Goal: Task Accomplishment & Management: Complete application form

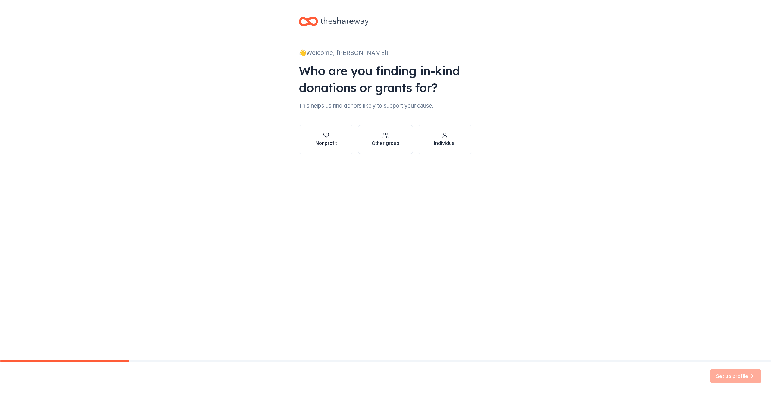
click at [340, 135] on button "Nonprofit" at bounding box center [326, 139] width 55 height 29
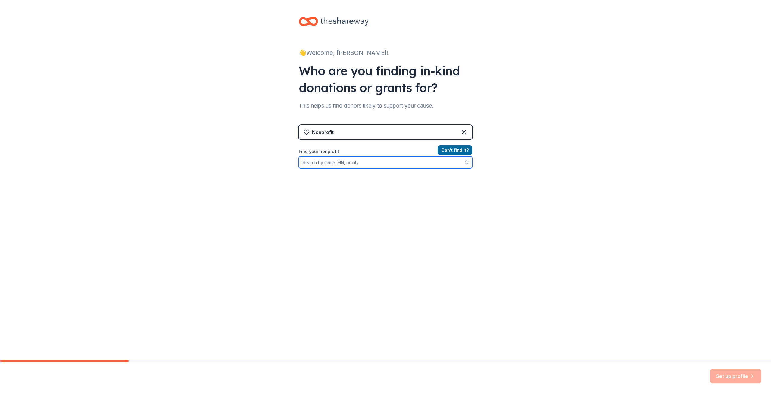
click at [336, 159] on input "Find your nonprofit" at bounding box center [385, 162] width 173 height 12
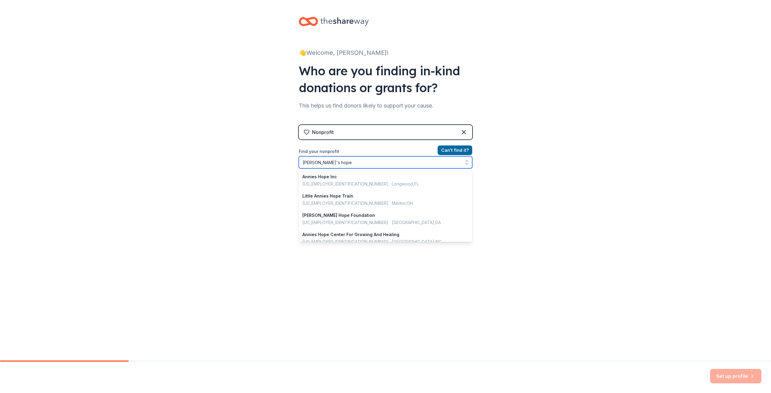
drag, startPoint x: 345, startPoint y: 165, endPoint x: 287, endPoint y: 160, distance: 58.0
click at [285, 162] on div "👋 Welcome, Becky! Who are you finding in-kind donations or grants for? This hel…" at bounding box center [385, 128] width 771 height 257
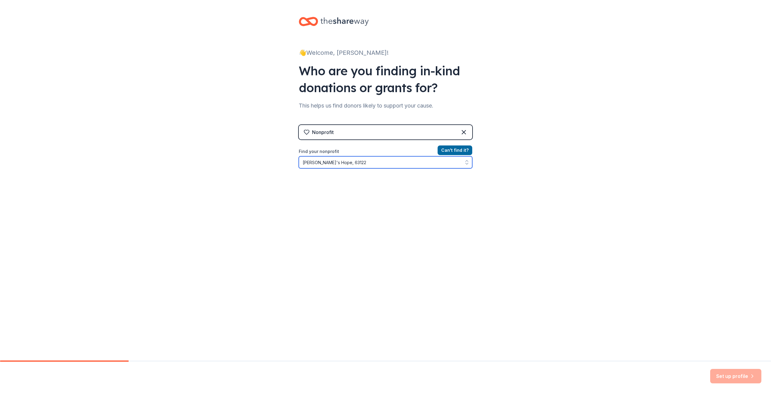
drag, startPoint x: 329, startPoint y: 162, endPoint x: 368, endPoint y: 127, distance: 52.4
click at [389, 161] on input "Annie's Hope, 63122" at bounding box center [385, 162] width 173 height 12
type input "Annie's Hope"
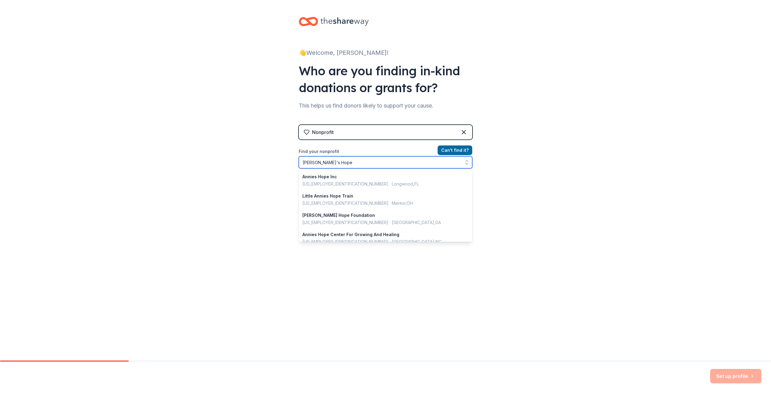
click at [339, 163] on input "Annie's Hope" at bounding box center [385, 162] width 173 height 12
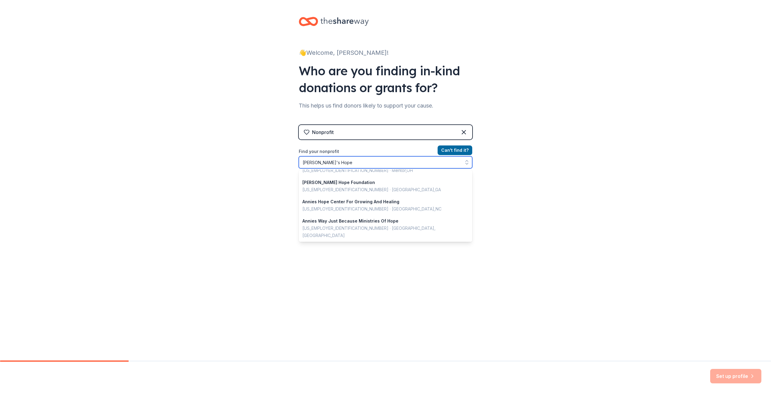
scroll to position [60, 0]
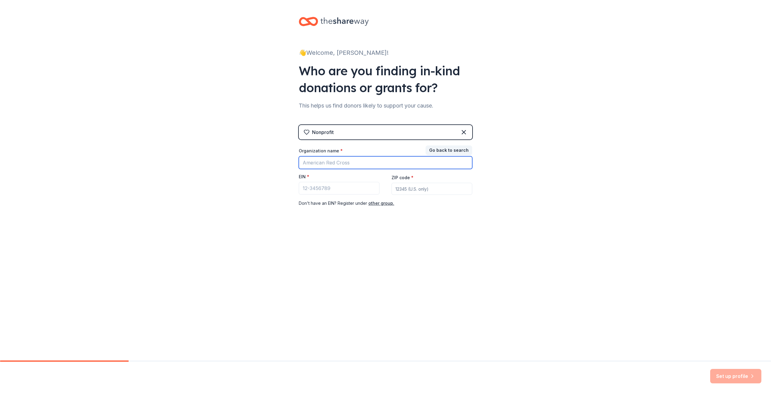
click at [336, 162] on input "Organization name *" at bounding box center [385, 162] width 173 height 13
type input "Annie's Hope"
click at [320, 190] on input "EIN *" at bounding box center [339, 188] width 81 height 13
paste input "43-1801433"
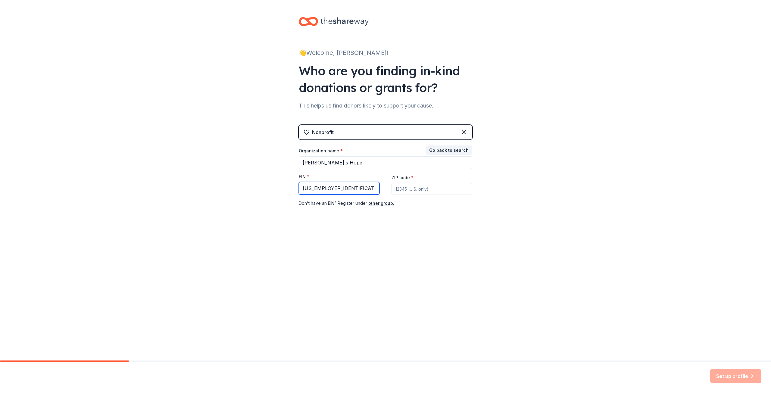
type input "43-1801433"
click at [412, 191] on input "ZIP code *" at bounding box center [432, 189] width 81 height 12
type input "63122"
click at [731, 375] on button "Set up profile" at bounding box center [735, 376] width 51 height 14
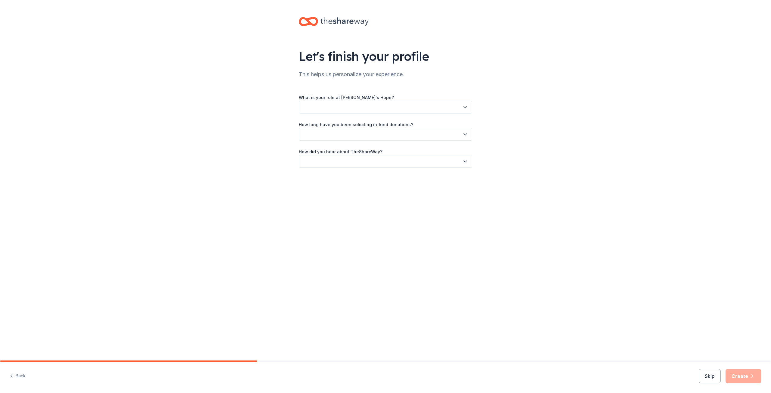
click at [325, 109] on button "button" at bounding box center [385, 107] width 173 height 13
click at [316, 207] on div "Other" at bounding box center [385, 208] width 170 height 12
click at [325, 131] on input "Please specify your role:" at bounding box center [385, 135] width 173 height 13
type input "Administrative Assistant"
click at [348, 160] on button "button" at bounding box center [385, 162] width 173 height 13
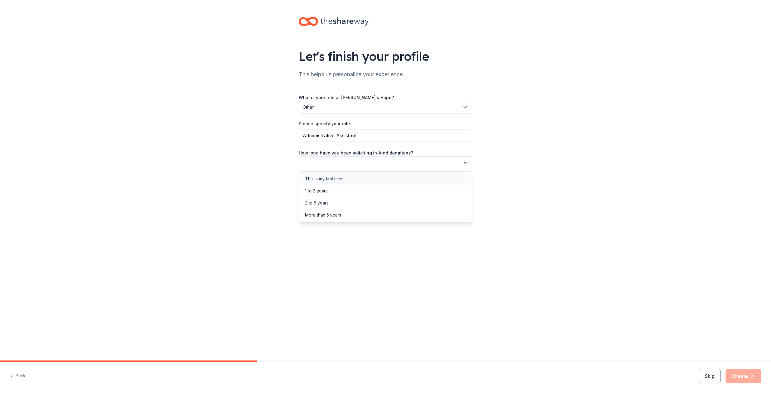
click at [343, 178] on div "This is my first time!" at bounding box center [324, 178] width 38 height 7
click at [338, 191] on button "button" at bounding box center [385, 189] width 173 height 13
click at [326, 219] on div "Online search" at bounding box center [318, 217] width 27 height 7
click at [752, 380] on button "Create" at bounding box center [743, 376] width 36 height 14
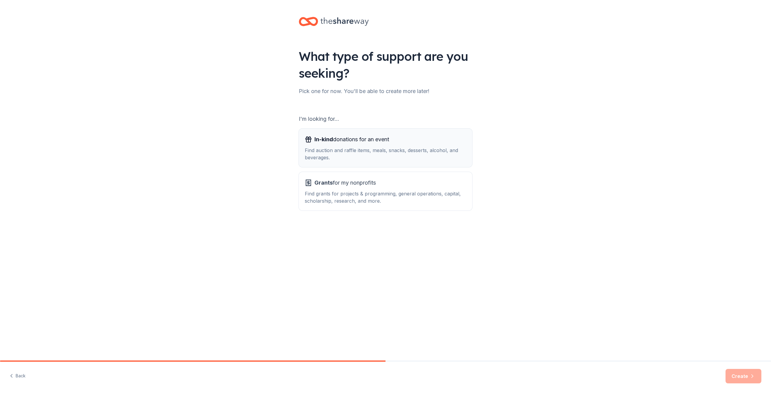
click at [335, 145] on div "In-kind donations for an event Find auction and raffle items, meals, snacks, de…" at bounding box center [385, 148] width 161 height 27
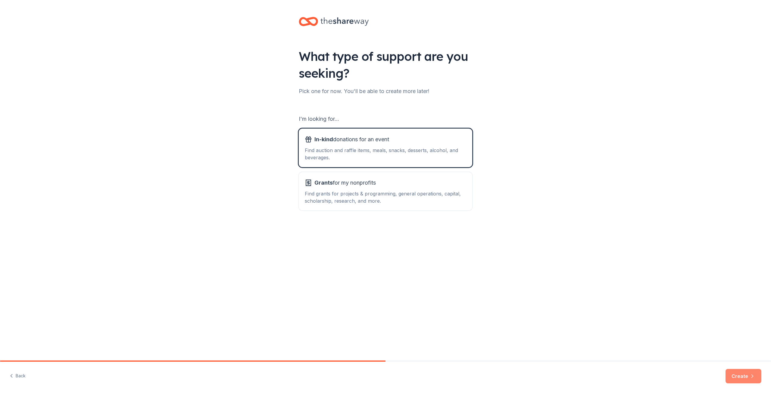
click at [744, 376] on button "Create" at bounding box center [743, 376] width 36 height 14
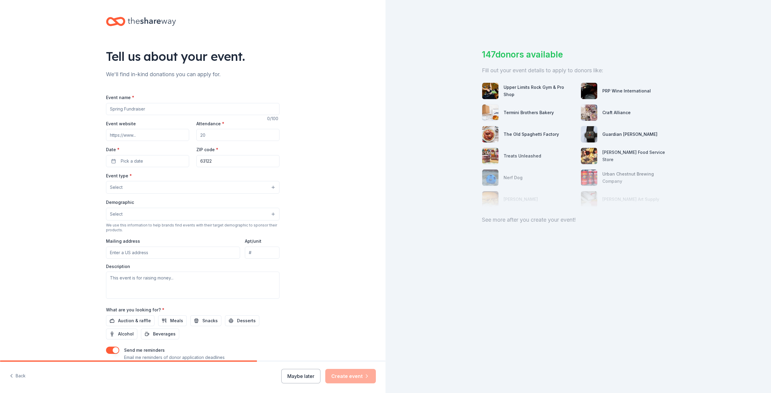
click at [115, 112] on input "Event name *" at bounding box center [192, 109] width 173 height 12
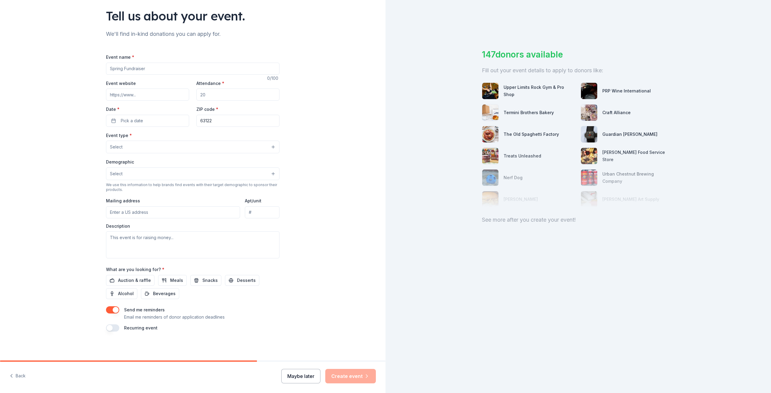
click at [299, 377] on button "Maybe later" at bounding box center [300, 376] width 39 height 14
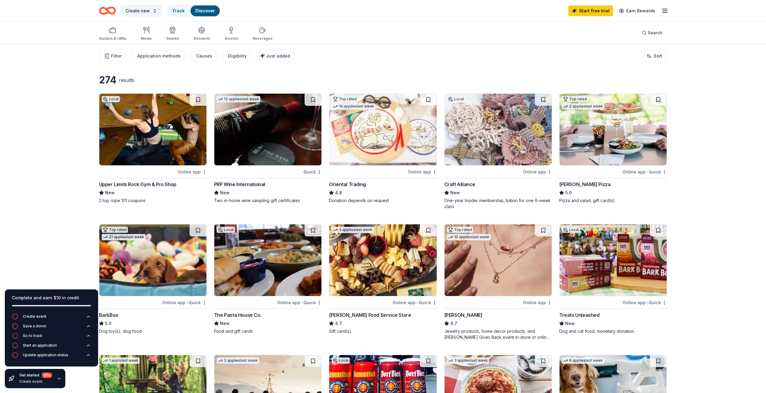
click at [149, 33] on icon "button" at bounding box center [146, 30] width 7 height 7
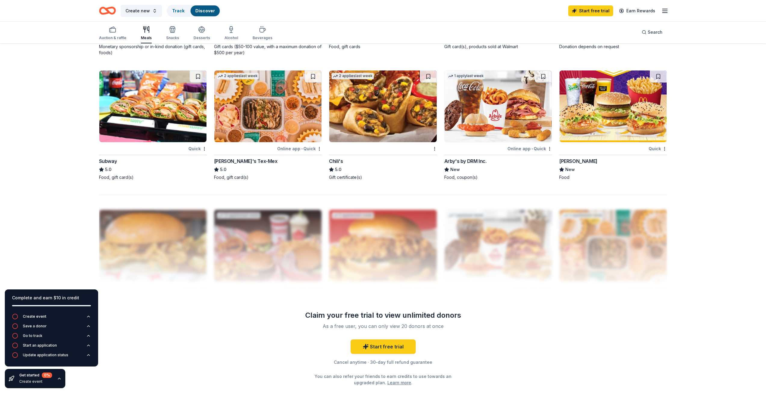
scroll to position [459, 0]
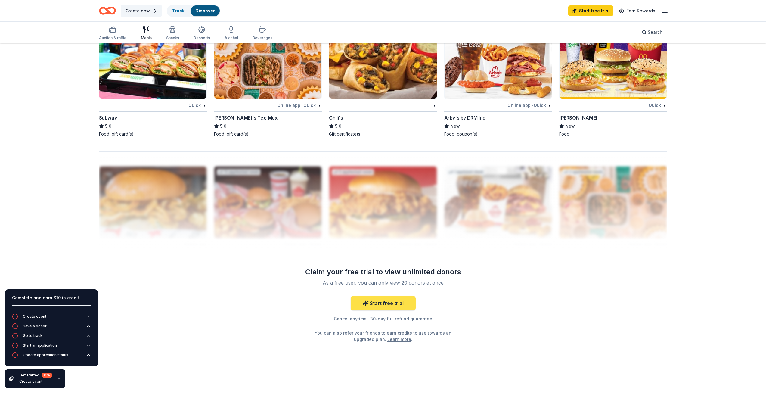
click at [387, 301] on link "Start free trial" at bounding box center [383, 303] width 65 height 14
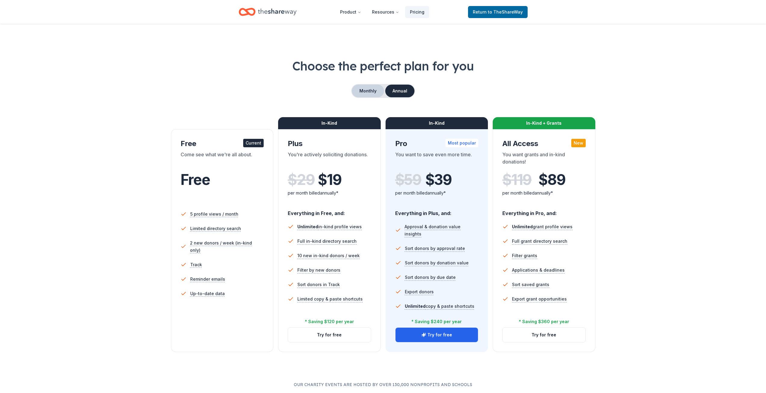
click at [362, 92] on button "Monthly" at bounding box center [368, 91] width 32 height 13
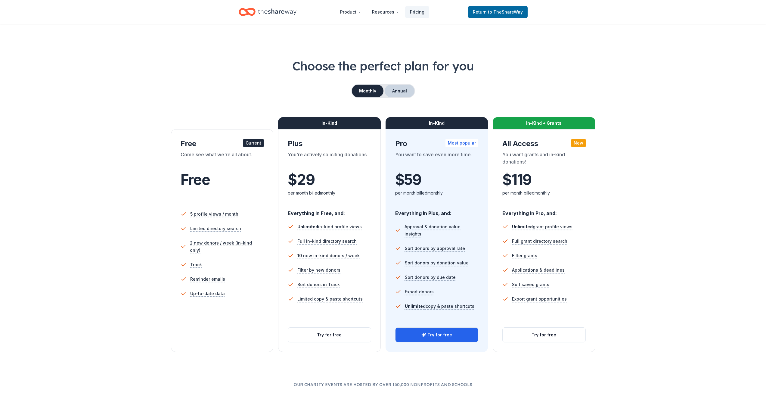
click at [404, 86] on button "Annual" at bounding box center [400, 91] width 30 height 13
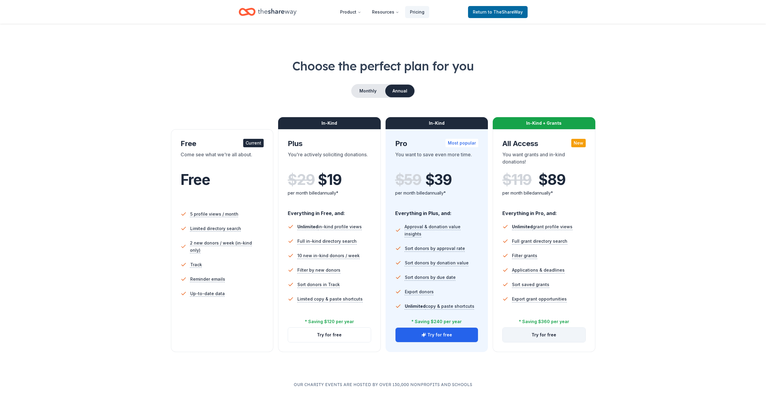
click at [533, 333] on button "Try for free" at bounding box center [544, 335] width 83 height 14
click at [339, 340] on button "Try for free" at bounding box center [329, 335] width 83 height 14
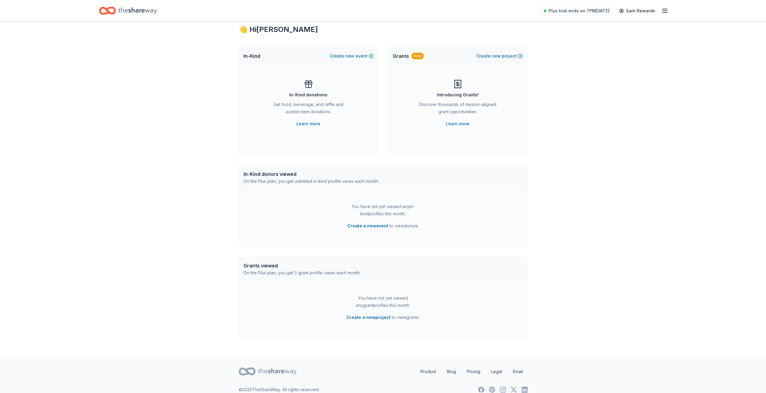
scroll to position [24, 0]
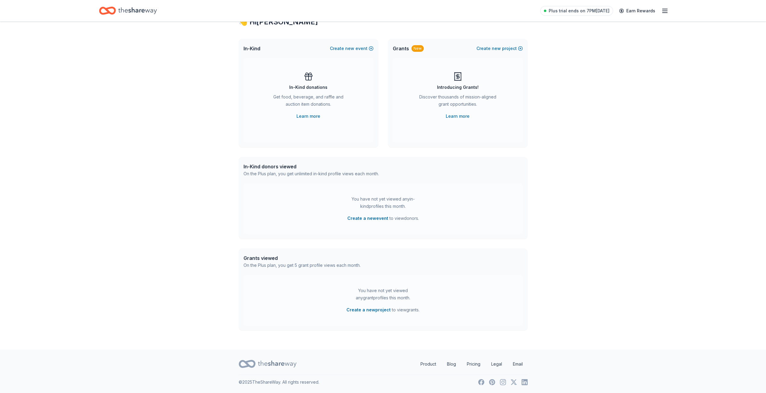
click at [120, 6] on icon "Home" at bounding box center [137, 11] width 39 height 12
click at [123, 12] on icon "Home" at bounding box center [137, 11] width 39 height 12
click at [421, 363] on link "Product" at bounding box center [428, 364] width 25 height 12
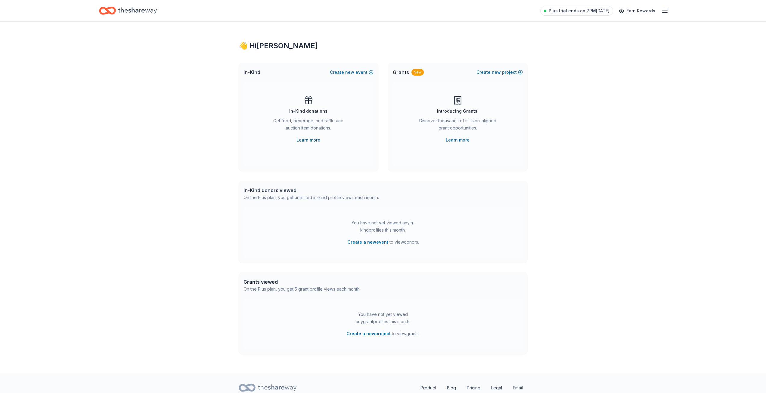
click at [307, 139] on link "Learn more" at bounding box center [309, 139] width 24 height 7
click at [664, 11] on icon "button" at bounding box center [665, 10] width 7 height 7
click at [330, 118] on div "Get food, beverage, and raffle and auction item donations." at bounding box center [309, 125] width 82 height 17
click at [367, 242] on button "Create a new event" at bounding box center [368, 242] width 41 height 7
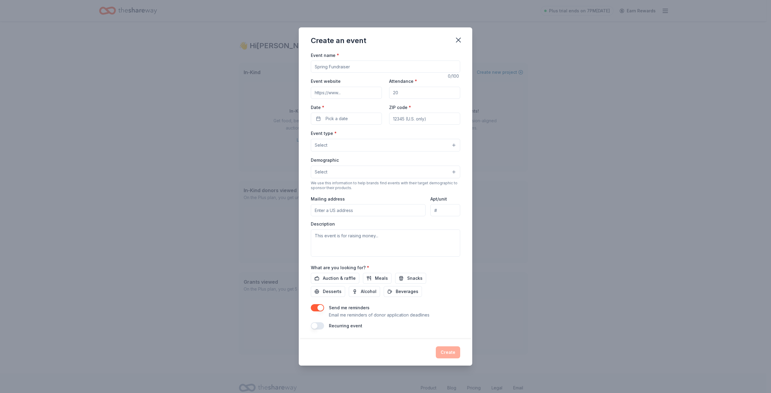
click at [338, 70] on input "Event name *" at bounding box center [385, 67] width 149 height 12
click at [456, 41] on icon "button" at bounding box center [458, 40] width 8 height 8
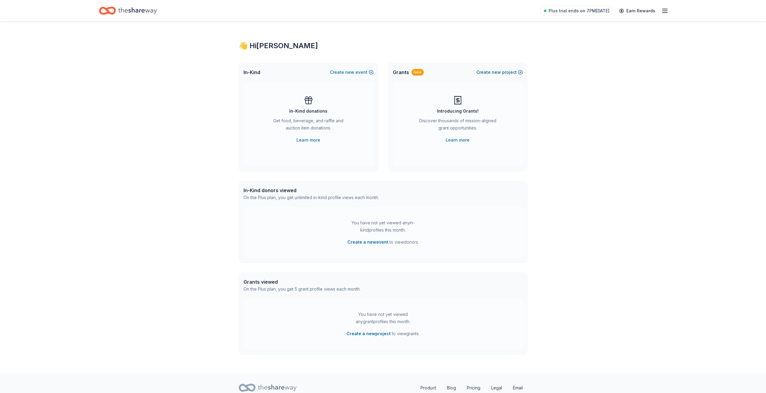
click at [496, 69] on span "new" at bounding box center [496, 72] width 9 height 7
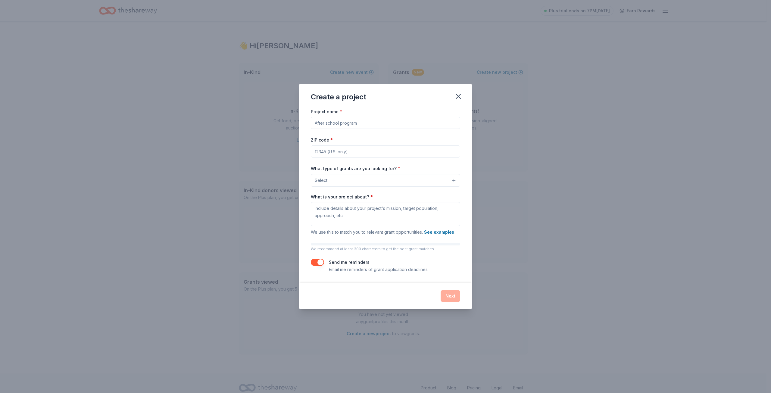
click at [340, 121] on input "Project name *" at bounding box center [385, 123] width 149 height 12
click at [458, 95] on icon "button" at bounding box center [458, 96] width 8 height 8
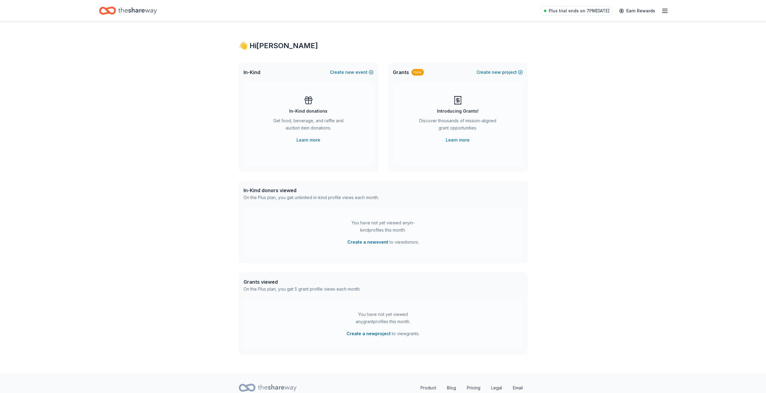
click at [115, 12] on icon "Home" at bounding box center [109, 11] width 9 height 6
click at [311, 140] on link "Learn more" at bounding box center [309, 139] width 24 height 7
click at [340, 71] on button "Create new event" at bounding box center [352, 72] width 44 height 7
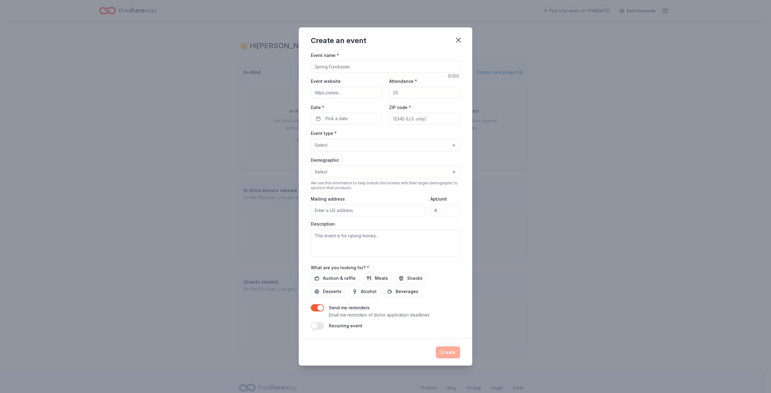
drag, startPoint x: 342, startPoint y: 68, endPoint x: 331, endPoint y: 61, distance: 13.5
click at [331, 61] on input "Event name *" at bounding box center [385, 67] width 149 height 12
click at [354, 69] on input "Event name *" at bounding box center [385, 67] width 149 height 12
type input "Comprehensive Grief Workshop Lunch"
type input "www.annieshope.org"
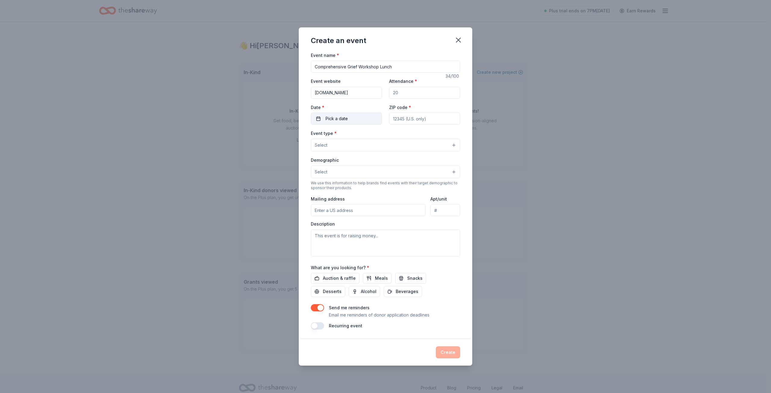
click at [355, 116] on button "Pick a date" at bounding box center [346, 119] width 71 height 12
click at [357, 198] on button "21" at bounding box center [357, 197] width 11 height 11
click at [426, 133] on div "Event type * Select" at bounding box center [385, 140] width 149 height 22
click at [415, 119] on input "ZIP code *" at bounding box center [424, 119] width 71 height 12
type input "63122"
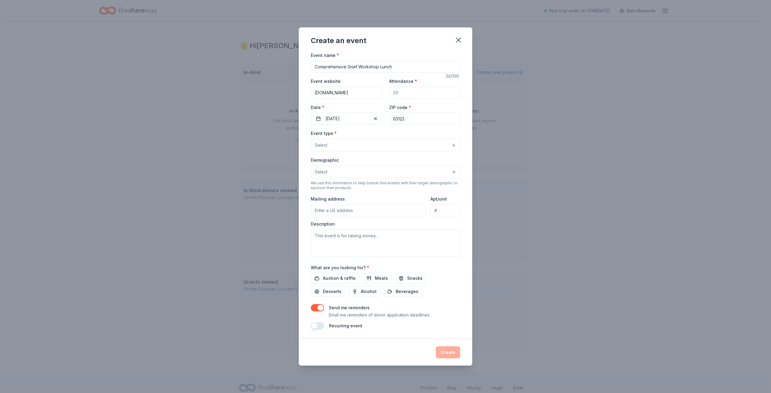
click at [377, 131] on div "Event type * Select" at bounding box center [385, 140] width 149 height 22
click at [340, 146] on button "Select" at bounding box center [385, 145] width 149 height 13
click at [333, 187] on span "Food & drink" at bounding box center [385, 186] width 139 height 8
click at [376, 143] on button "Food & drink" at bounding box center [385, 145] width 149 height 13
click at [418, 114] on input "63122" at bounding box center [424, 118] width 71 height 12
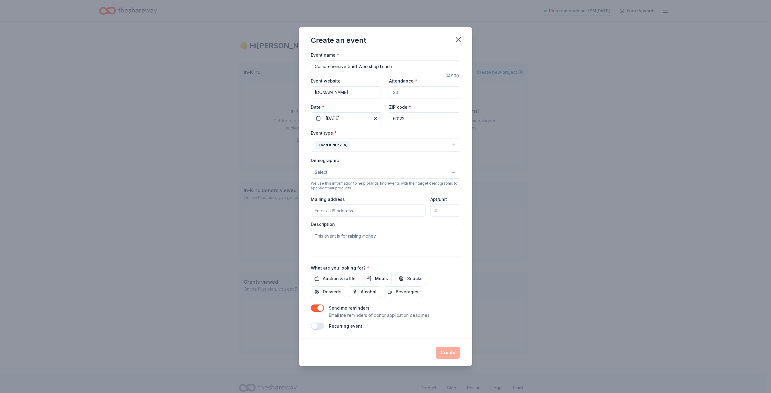
click at [351, 172] on button "Select" at bounding box center [385, 172] width 149 height 13
click at [327, 198] on span "20-30 yrs" at bounding box center [385, 198] width 139 height 8
click at [329, 197] on span "30-40 yrs" at bounding box center [385, 198] width 139 height 8
click at [332, 197] on span "40-50 yrs" at bounding box center [385, 198] width 139 height 8
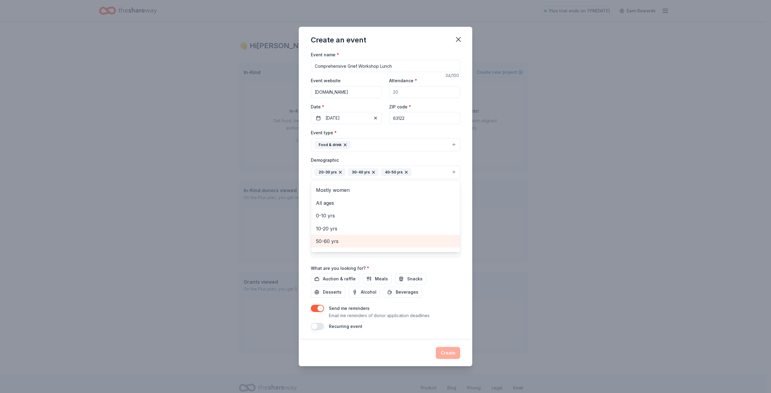
scroll to position [0, 0]
click at [333, 189] on span "All genders" at bounding box center [385, 188] width 139 height 8
click at [466, 210] on div "Event name * Comprehensive Grief Workshop Lunch 34 /100 Event website www.annie…" at bounding box center [385, 195] width 173 height 289
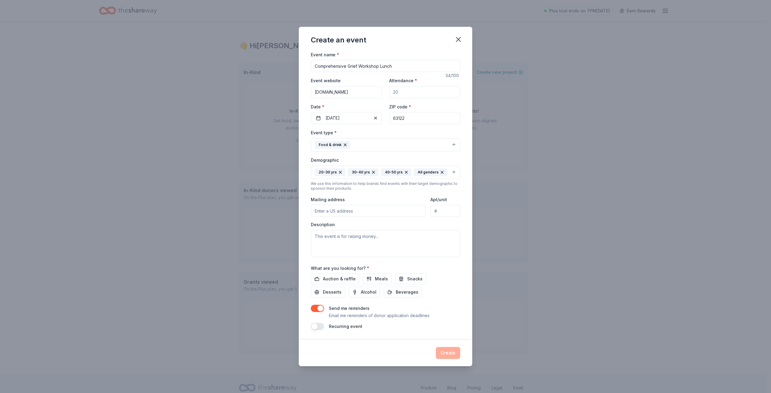
click at [340, 212] on input "Mailing address" at bounding box center [368, 211] width 115 height 12
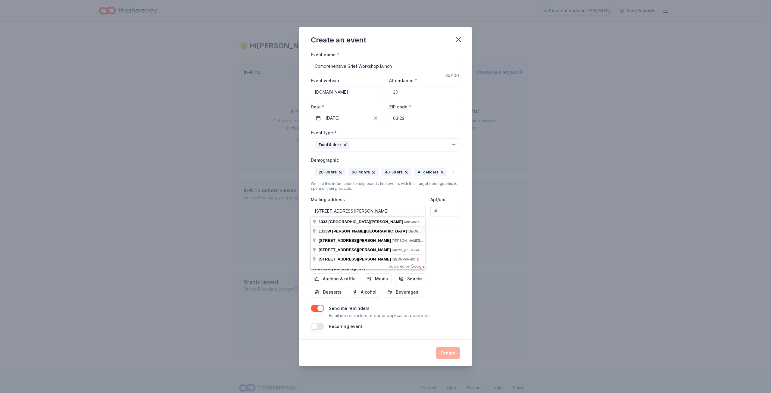
type input "undefined West Lockwood Avenue, Oakland, MO, 63122"
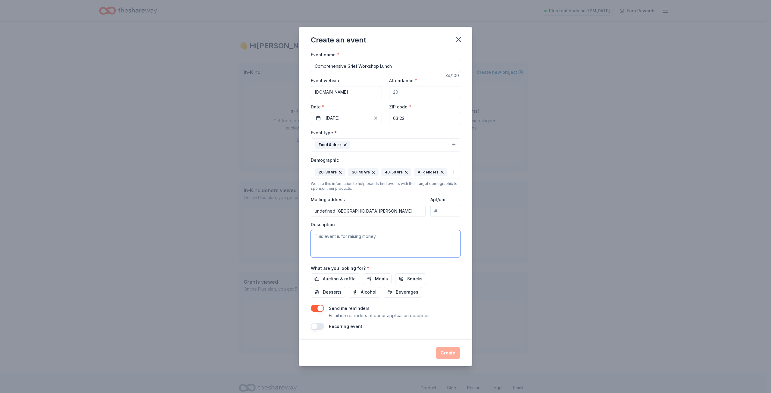
click at [332, 240] on textarea at bounding box center [385, 243] width 149 height 27
click at [375, 278] on span "Meals" at bounding box center [381, 278] width 13 height 7
click at [321, 326] on button "button" at bounding box center [317, 326] width 13 height 7
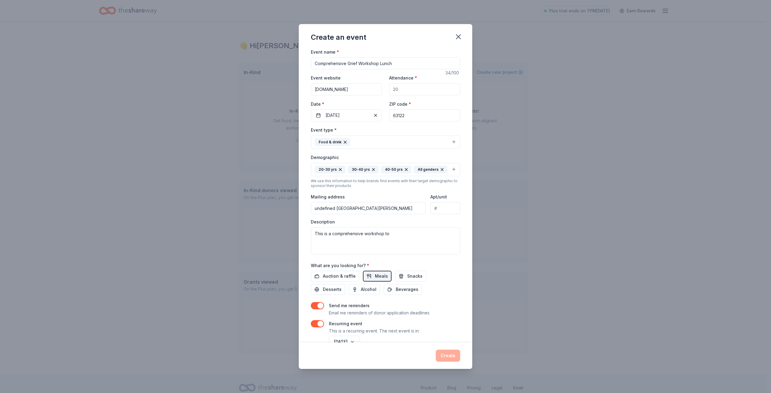
scroll to position [27, 0]
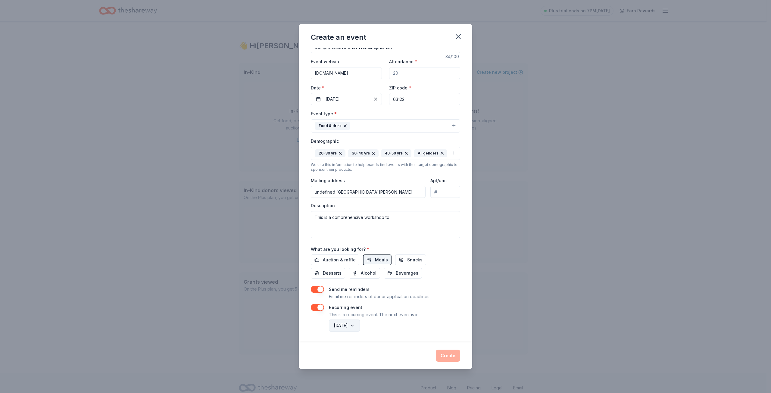
click at [360, 325] on button "August 2026" at bounding box center [344, 326] width 31 height 12
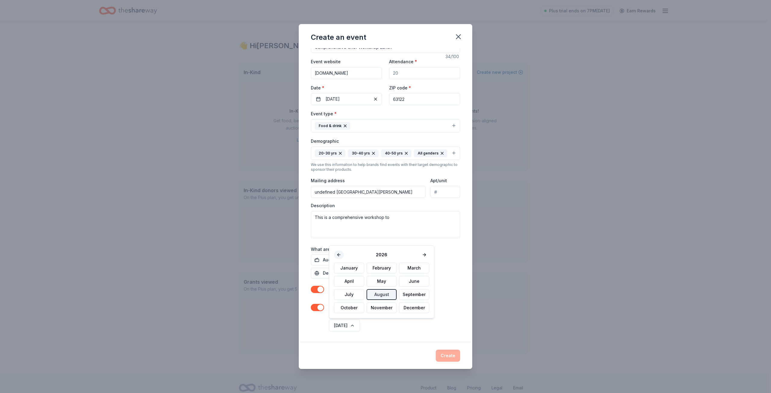
click at [336, 254] on button at bounding box center [339, 255] width 10 height 8
click at [380, 296] on div "January February March April May June July August September October November De…" at bounding box center [381, 288] width 95 height 51
click at [317, 309] on button "button" at bounding box center [317, 307] width 13 height 7
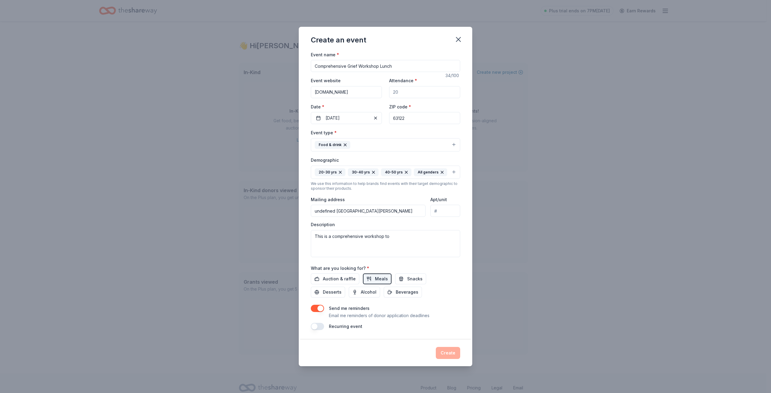
scroll to position [0, 0]
click at [395, 318] on p "Email me reminders of donor application deadlines" at bounding box center [379, 315] width 101 height 7
click at [357, 119] on button "08/21/2025" at bounding box center [346, 118] width 71 height 12
click at [442, 272] on div "What are you looking for? * Auction & raffle Meals Snacks Desserts Alcohol Beve…" at bounding box center [385, 280] width 149 height 33
click at [407, 239] on textarea "This is a comprehensive workshop to" at bounding box center [385, 243] width 149 height 27
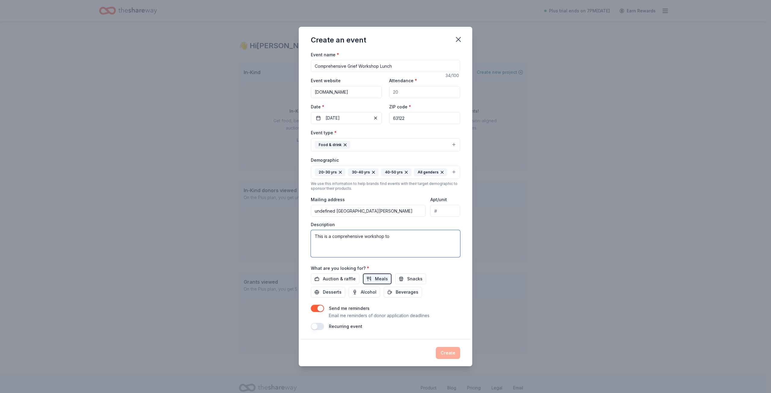
paste textarea "0-hour comprehensive, experiential, and didactic workshop for those working wit…"
type textarea "This is a comprehensive workshop to 0-hour comprehensive, experiential, and did…"
click at [404, 242] on textarea "This is a comprehensive workshop to 0-hour comprehensive, experiential, and did…" at bounding box center [385, 243] width 149 height 27
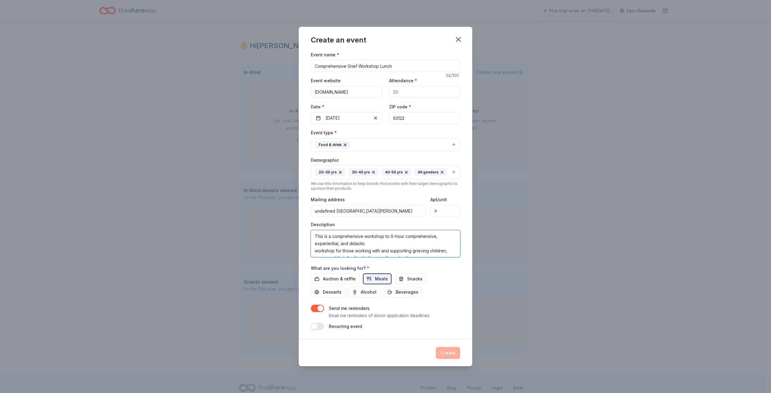
click at [387, 239] on textarea "This is a comprehensive workshop to 0-hour comprehensive, experiential, and did…" at bounding box center [385, 243] width 149 height 27
click at [389, 238] on textarea "This is a comprehensive workshop to 0-hour comprehensive, experiential, and did…" at bounding box center [385, 243] width 149 height 27
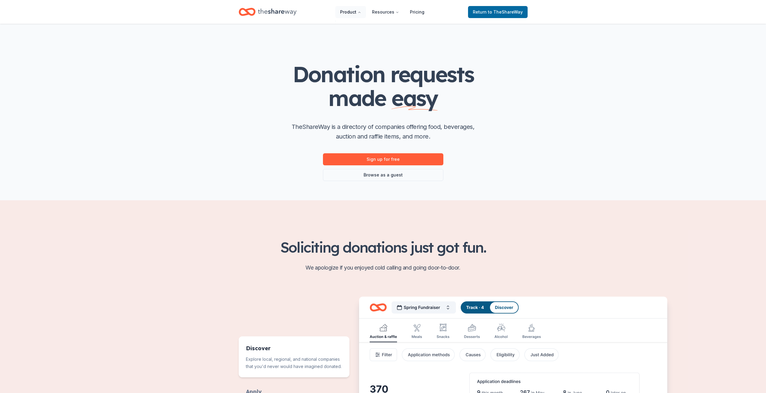
click at [347, 11] on button "Product" at bounding box center [350, 12] width 31 height 12
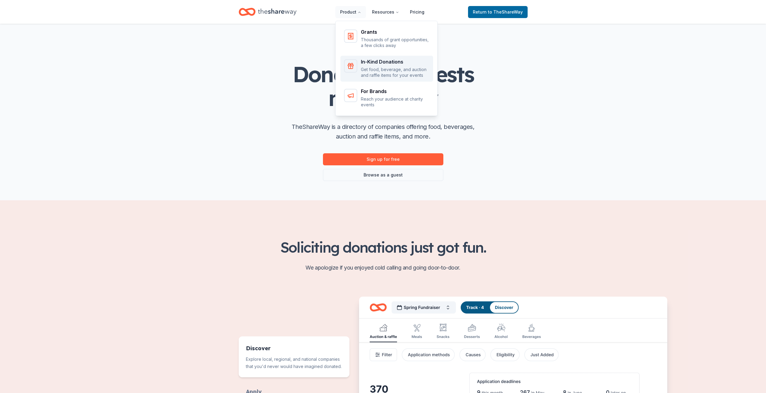
click at [385, 79] on link "In-Kind Donations Get food, beverage, and auction and raffle items for your eve…" at bounding box center [387, 69] width 93 height 26
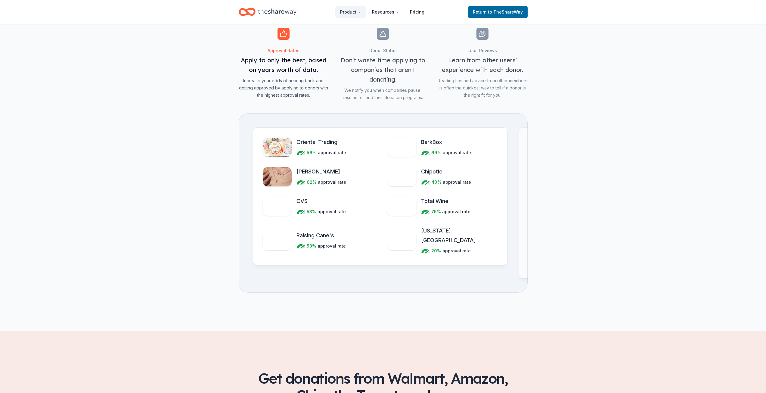
scroll to position [634, 0]
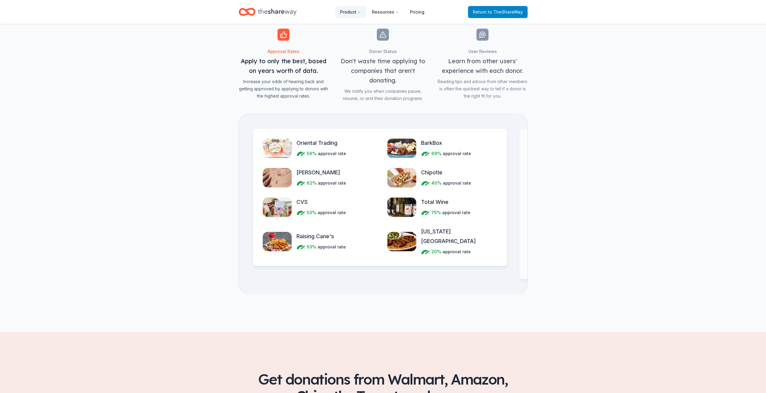
click at [482, 12] on span "Return to TheShareWay" at bounding box center [498, 11] width 50 height 7
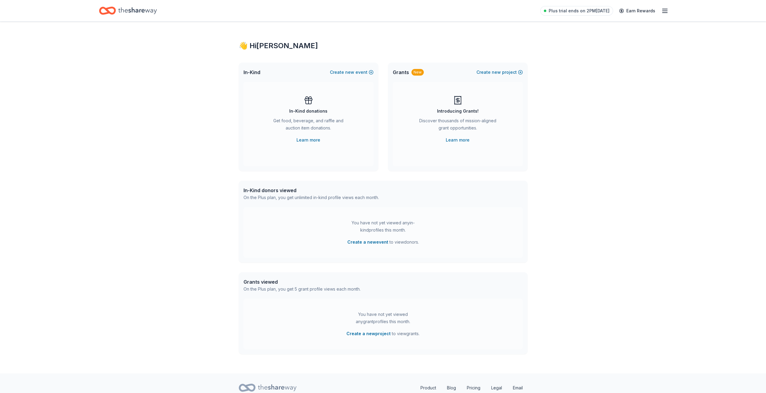
click at [240, 44] on div "👋 Hi Becky" at bounding box center [383, 46] width 289 height 10
click at [254, 43] on div "👋 Hi Becky" at bounding box center [383, 46] width 289 height 10
click at [575, 11] on span "Plus trial ends on 2PM, 8/18" at bounding box center [579, 10] width 61 height 7
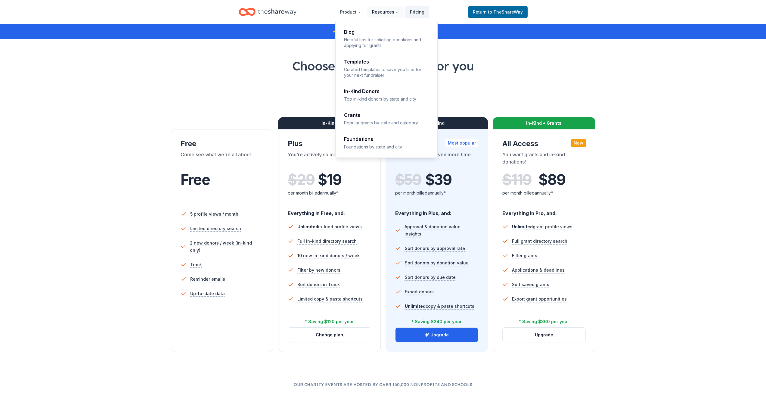
click at [383, 9] on button "Resources" at bounding box center [385, 12] width 37 height 12
click at [387, 15] on button "Resources" at bounding box center [385, 12] width 37 height 12
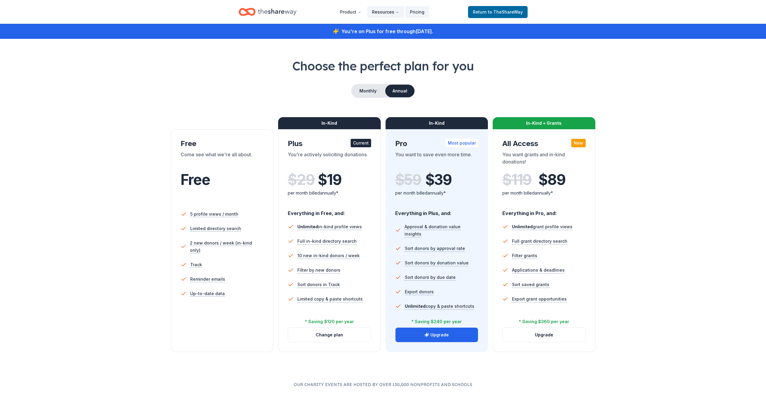
click at [386, 13] on button "Resources" at bounding box center [385, 12] width 37 height 12
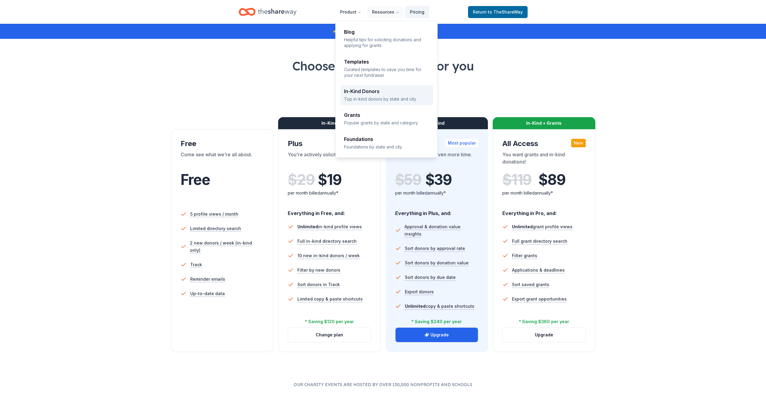
click at [376, 96] on p "Top in-kind donors by state and city" at bounding box center [387, 99] width 86 height 6
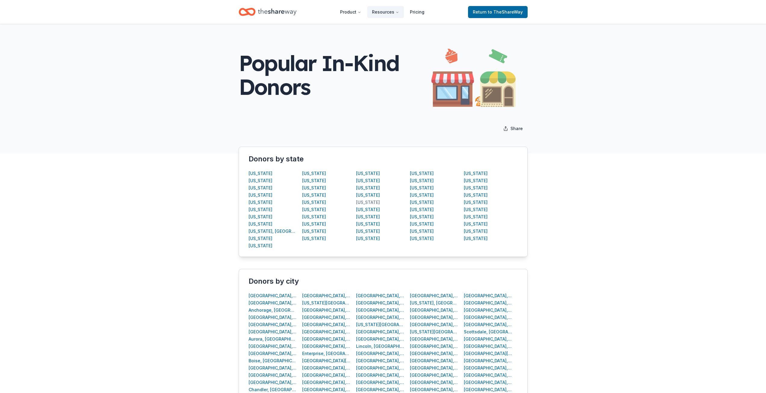
click at [361, 205] on div "[US_STATE]" at bounding box center [368, 202] width 24 height 7
